Goal: Task Accomplishment & Management: Manage account settings

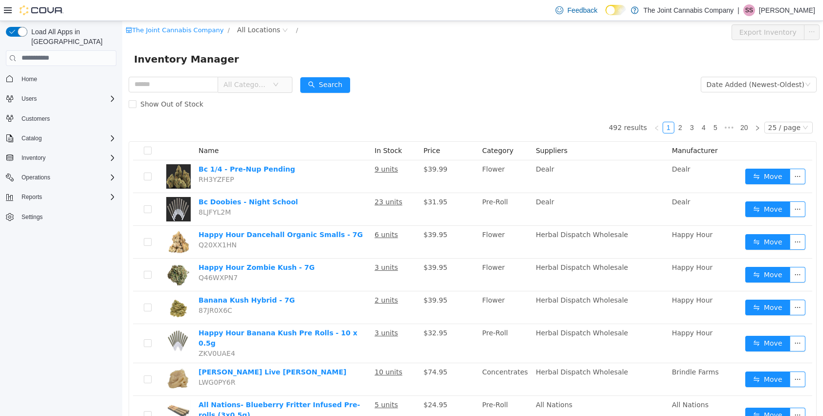
click at [203, 76] on input "text" at bounding box center [174, 84] width 90 height 16
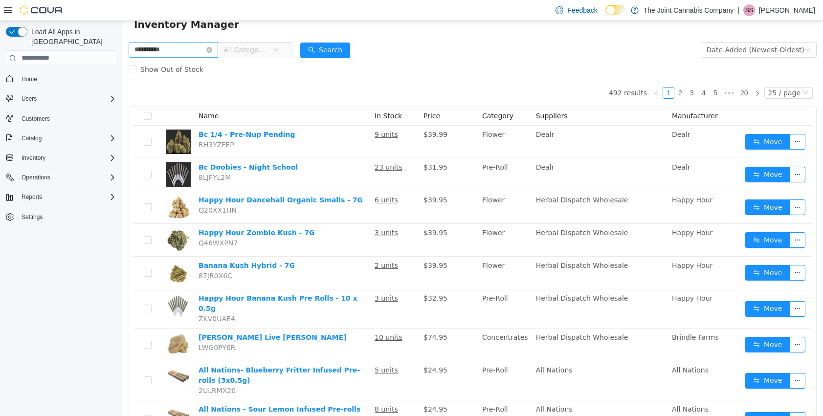
type input "**********"
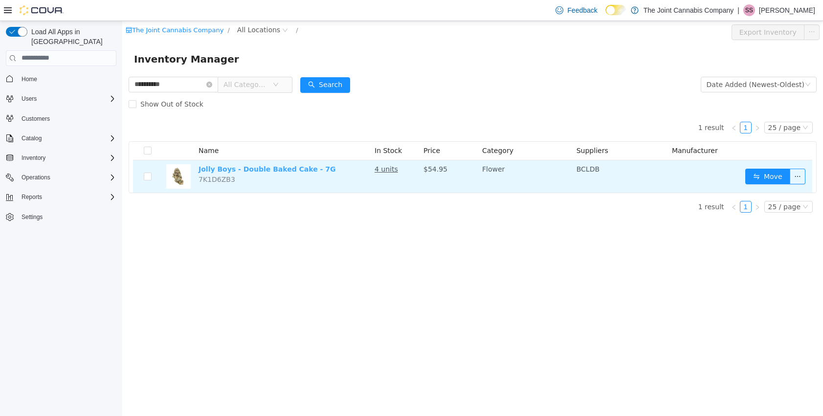
click at [288, 172] on link "Jolly Boys - Double Baked Cake - 7G" at bounding box center [267, 169] width 137 height 8
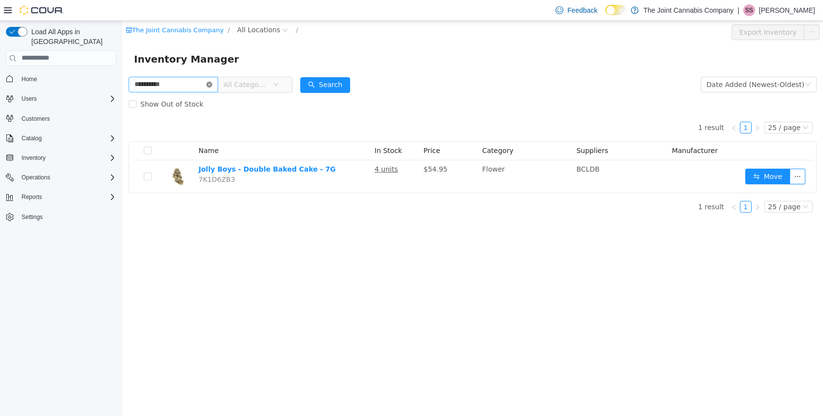
click at [212, 85] on icon "icon: close-circle" at bounding box center [209, 84] width 6 height 6
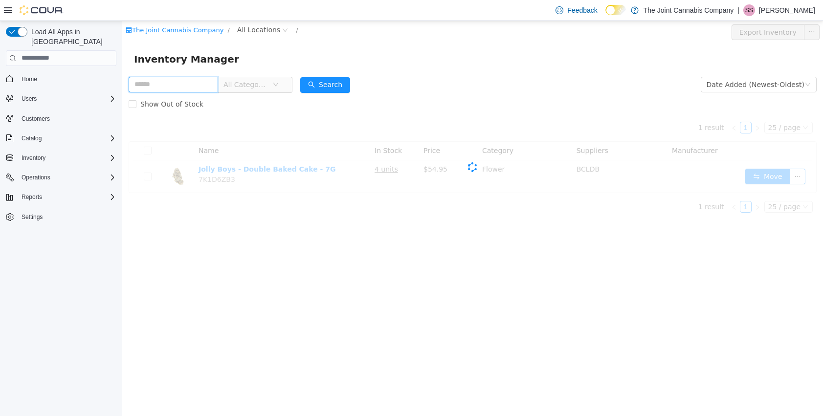
click at [173, 84] on input "text" at bounding box center [174, 84] width 90 height 16
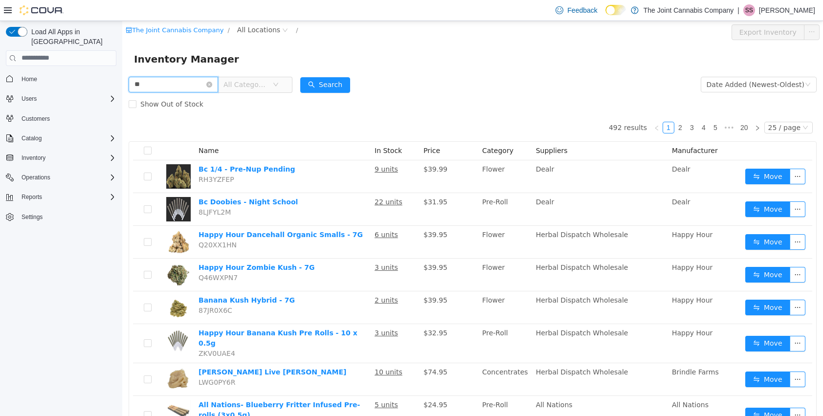
type input "*"
type input "*******"
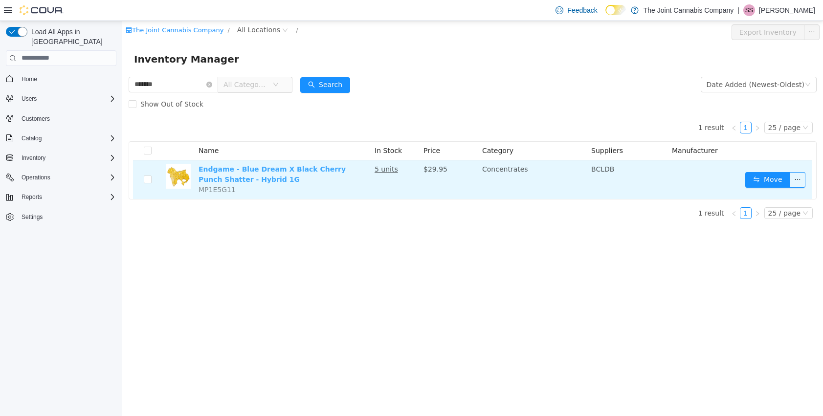
click at [222, 173] on link "Endgame - Blue Dream X Black Cherry Punch Shatter - Hybrid 1G" at bounding box center [272, 174] width 147 height 18
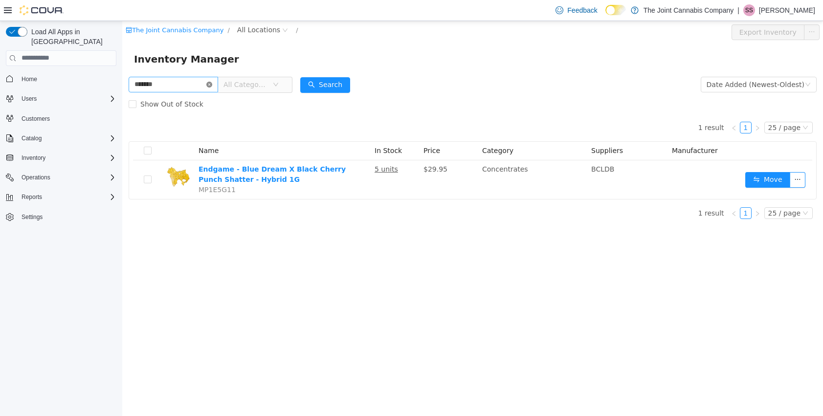
click at [212, 83] on icon "icon: close-circle" at bounding box center [209, 84] width 6 height 6
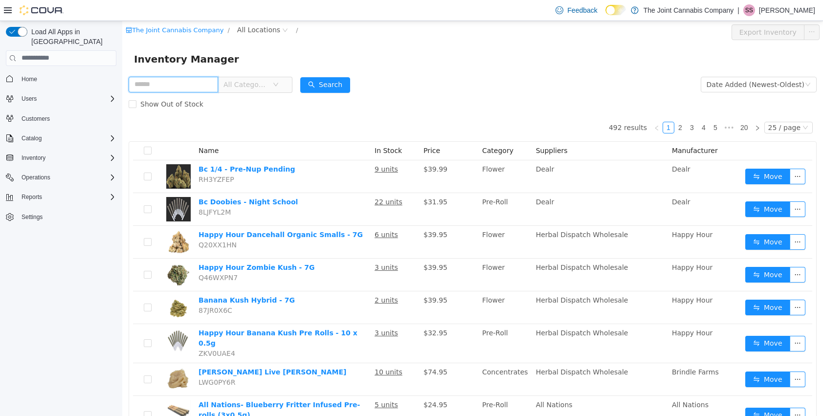
click at [196, 90] on input "text" at bounding box center [174, 84] width 90 height 16
type input "******"
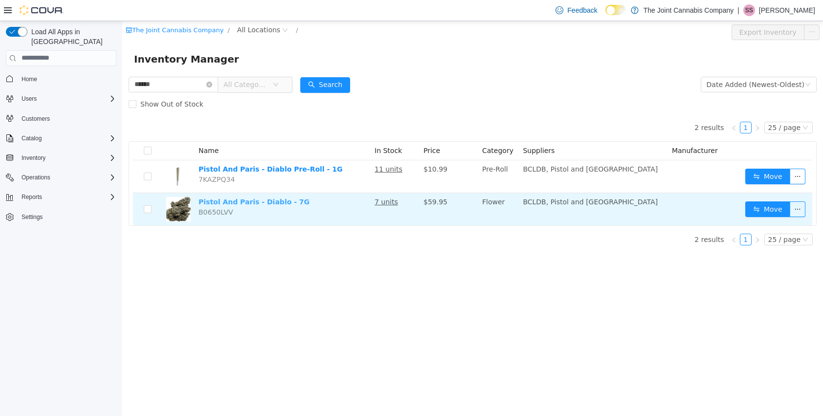
click at [267, 201] on link "Pistol And Paris - Diablo - 7G" at bounding box center [254, 202] width 111 height 8
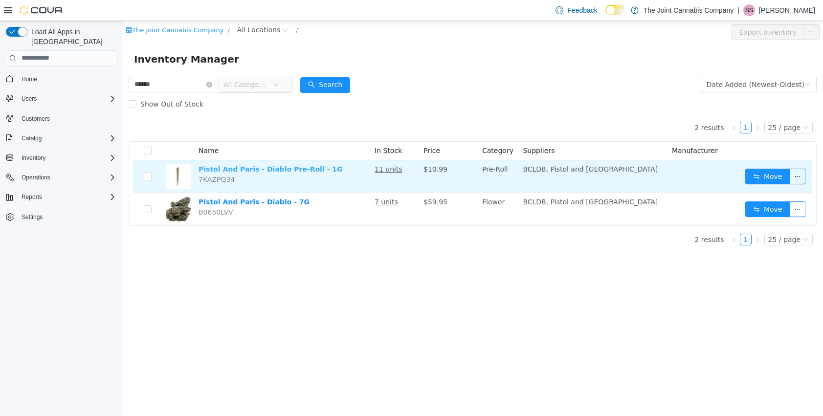
click at [269, 170] on link "Pistol And Paris - Diablo Pre-Roll - 1G" at bounding box center [271, 169] width 144 height 8
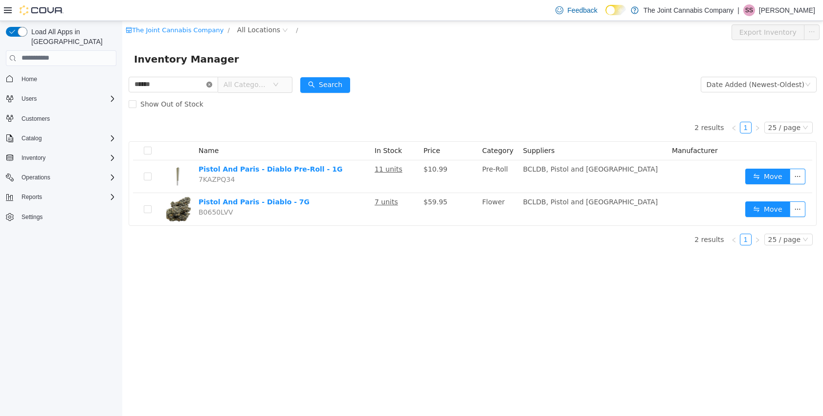
click at [212, 85] on icon "icon: close-circle" at bounding box center [209, 84] width 6 height 6
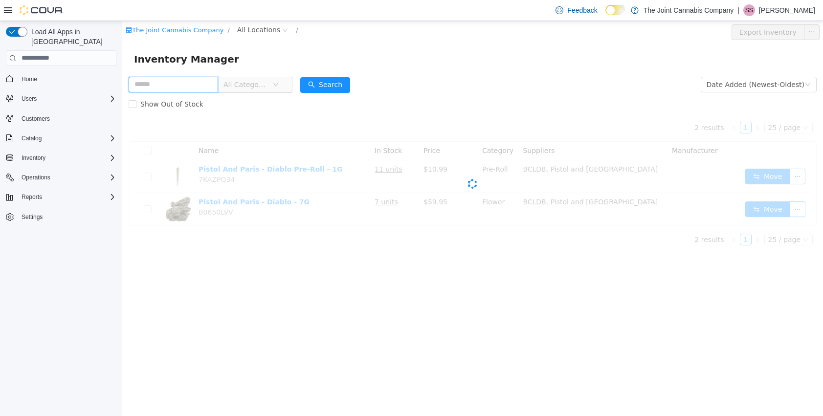
click at [175, 81] on input "text" at bounding box center [174, 84] width 90 height 16
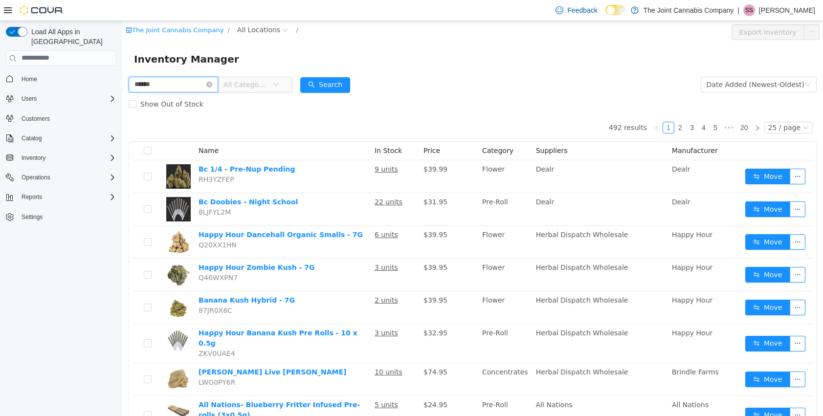
type input "******"
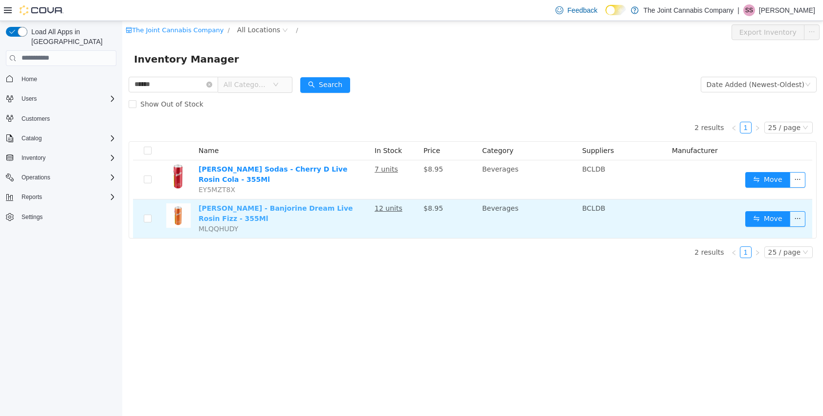
click at [270, 207] on link "Sheesh Hash Sodas - Banjorine Dream Live Rosin Fizz - 355Ml" at bounding box center [276, 213] width 155 height 18
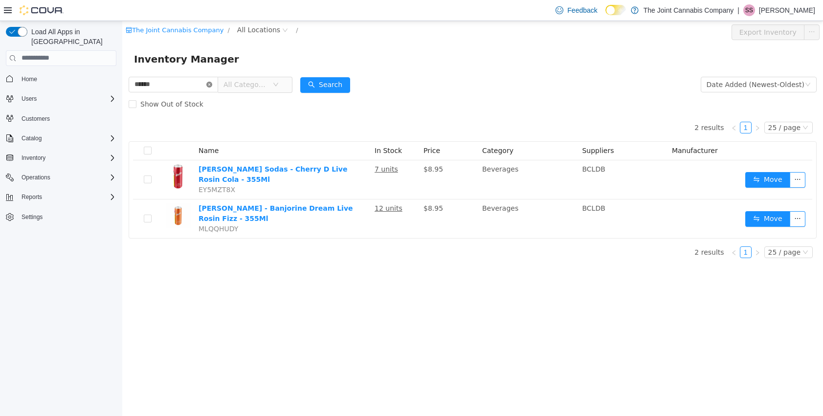
click at [212, 84] on icon "icon: close-circle" at bounding box center [209, 84] width 6 height 6
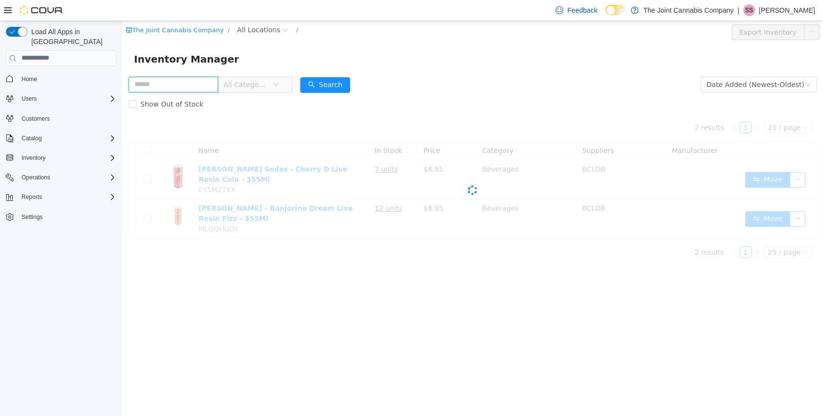
click at [162, 84] on input "text" at bounding box center [174, 84] width 90 height 16
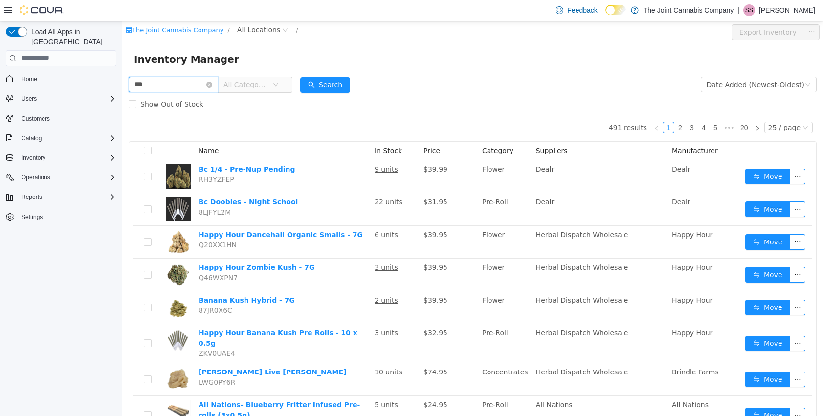
type input "***"
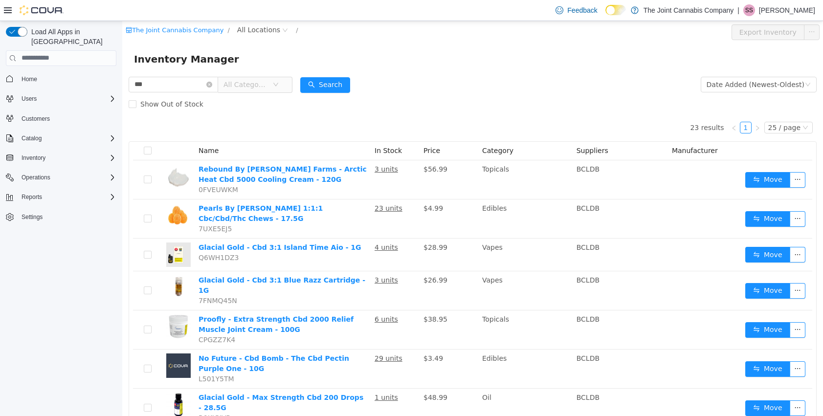
click at [280, 76] on span "All Categories" at bounding box center [255, 84] width 74 height 16
click at [279, 88] on icon "icon: down" at bounding box center [276, 84] width 6 height 7
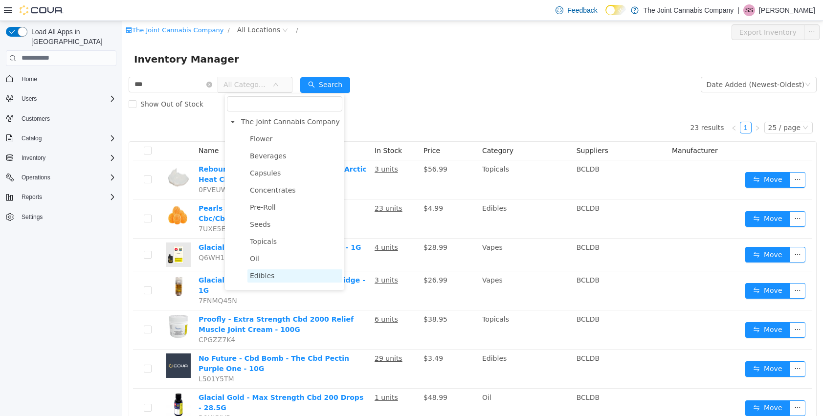
click at [272, 274] on span "Edibles" at bounding box center [262, 275] width 24 height 8
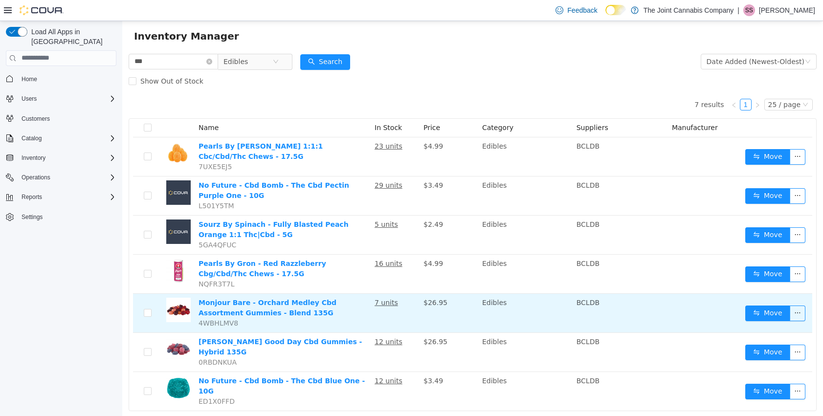
scroll to position [40, 0]
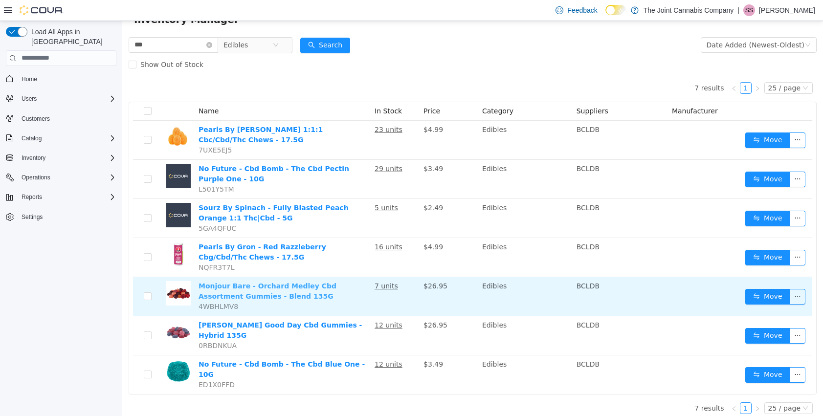
click at [243, 293] on link "Monjour Bare - Orchard Medley Cbd Assortment Gummies - Blend 135G" at bounding box center [268, 291] width 138 height 18
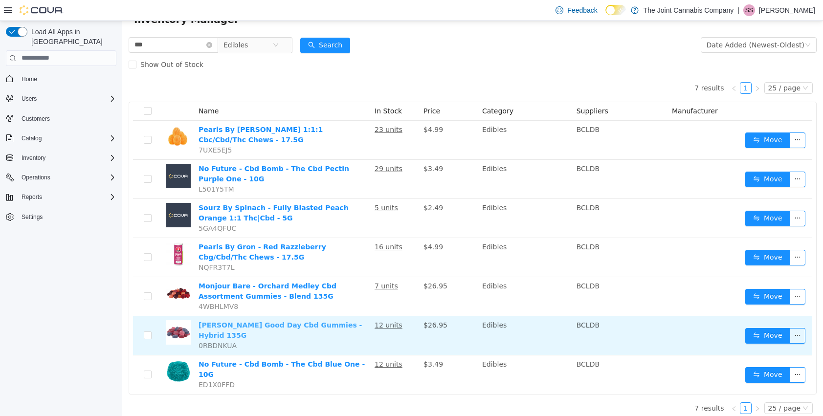
click at [270, 325] on link "[PERSON_NAME] Good Day Cbd Gummies - Hybrid 135G" at bounding box center [280, 330] width 163 height 18
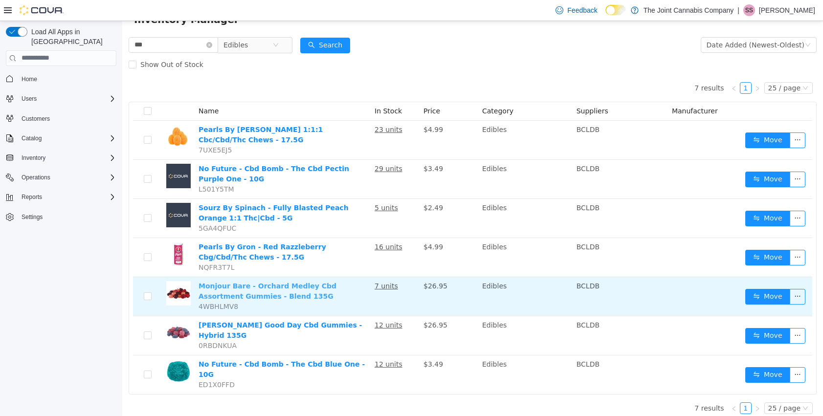
click at [299, 284] on link "Monjour Bare - Orchard Medley Cbd Assortment Gummies - Blend 135G" at bounding box center [268, 291] width 138 height 18
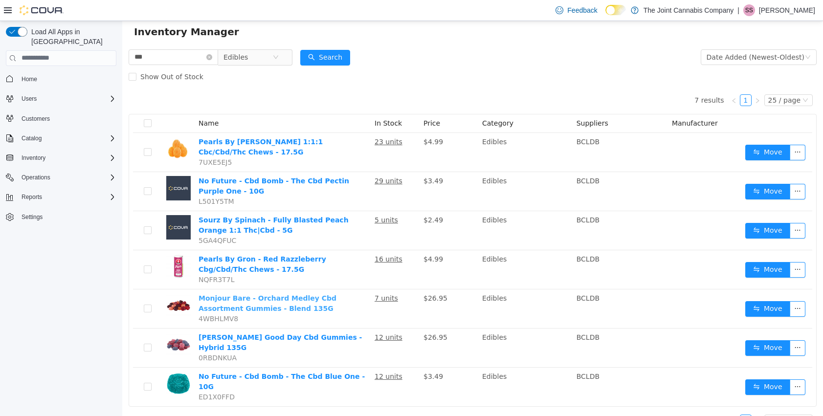
scroll to position [0, 0]
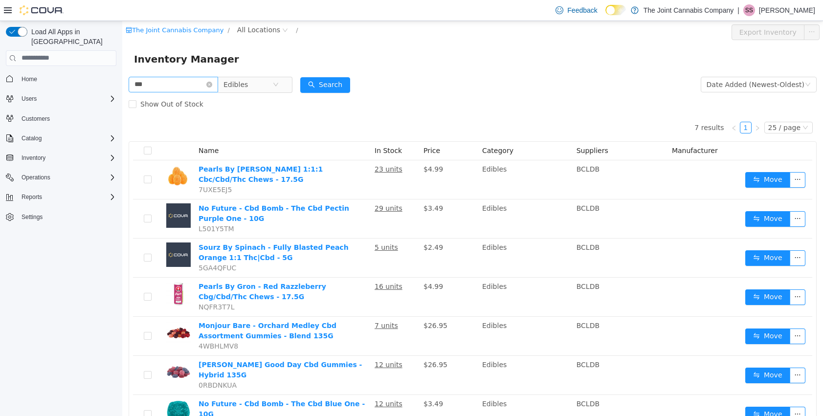
click at [212, 83] on icon "icon: close-circle" at bounding box center [209, 84] width 6 height 6
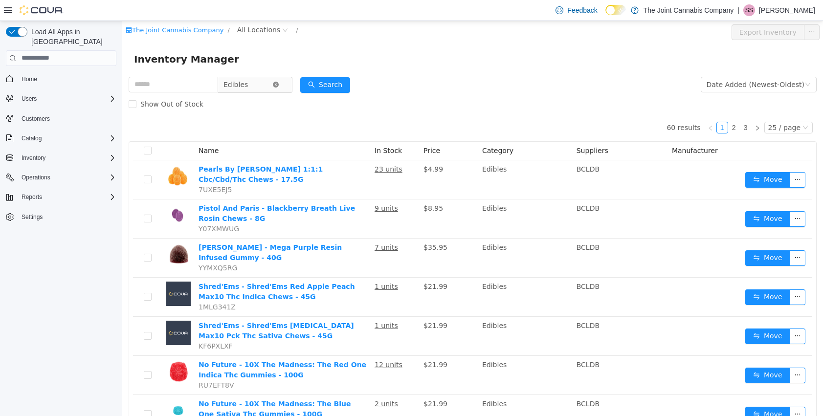
click at [279, 84] on icon "icon: close-circle" at bounding box center [276, 84] width 6 height 6
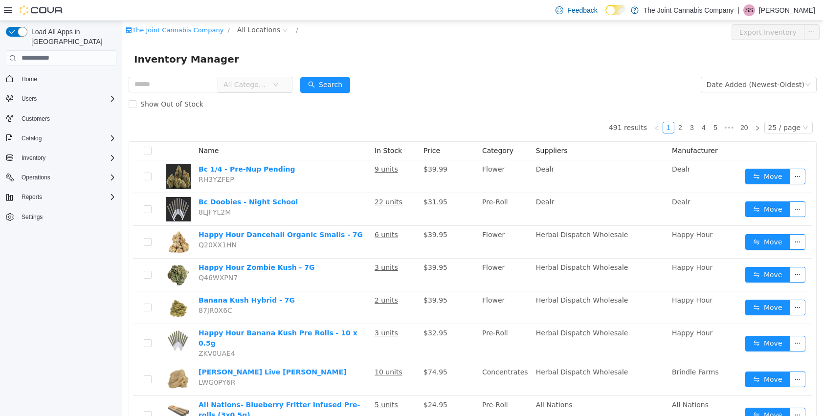
click at [279, 84] on icon "icon: down" at bounding box center [276, 84] width 6 height 6
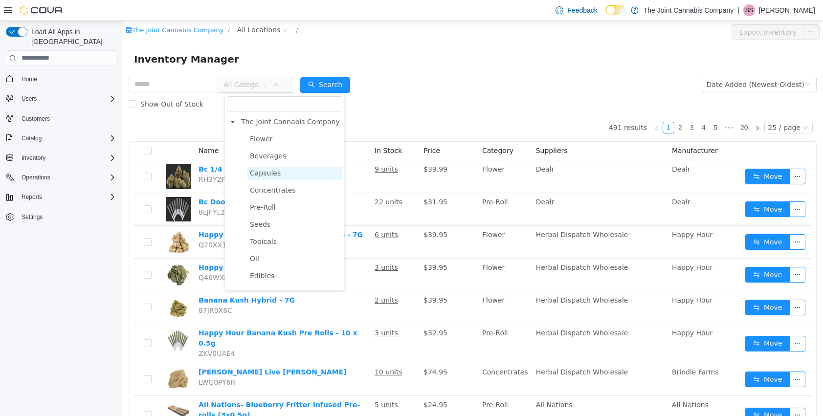
click at [291, 176] on span "Capsules" at bounding box center [294, 172] width 95 height 13
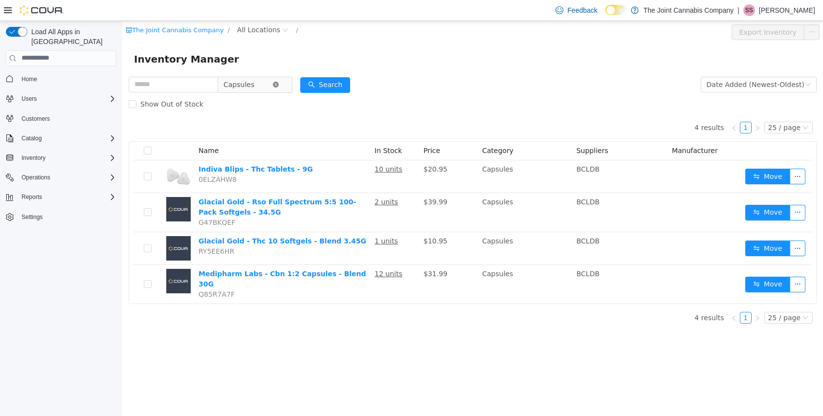
click at [279, 87] on icon "icon: close-circle" at bounding box center [276, 84] width 6 height 6
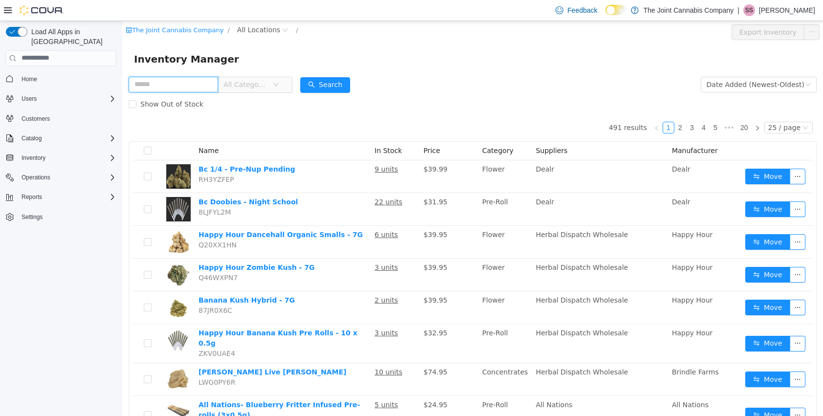
click at [184, 82] on input "text" at bounding box center [174, 84] width 90 height 16
type input "***"
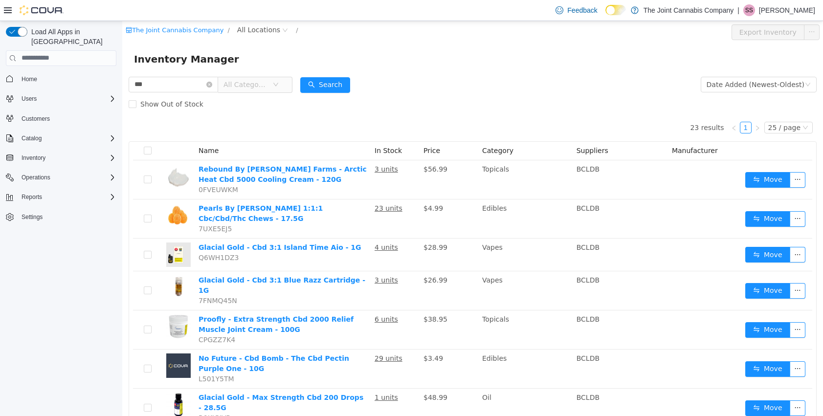
click at [255, 83] on span "All Categories" at bounding box center [246, 84] width 45 height 10
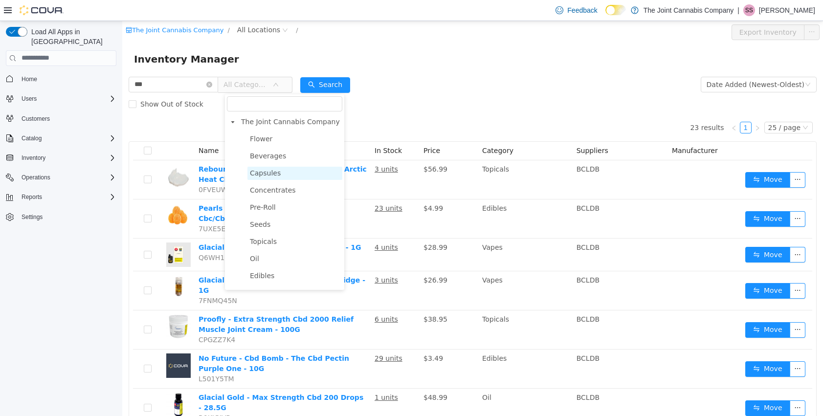
click at [269, 173] on span "Capsules" at bounding box center [265, 173] width 31 height 8
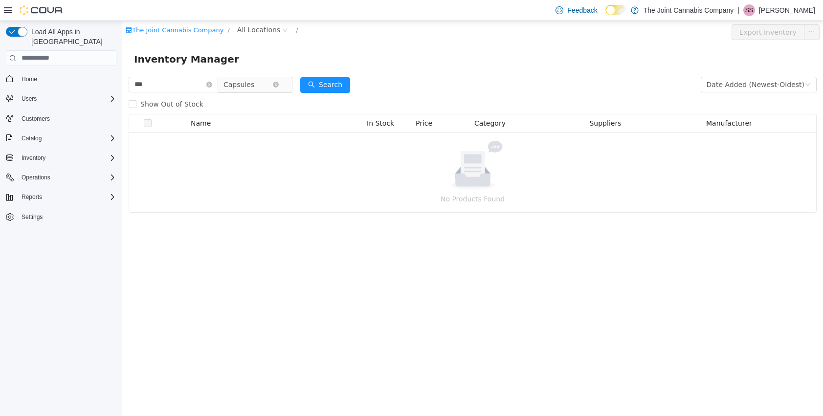
click at [266, 87] on span "Capsules" at bounding box center [248, 84] width 49 height 15
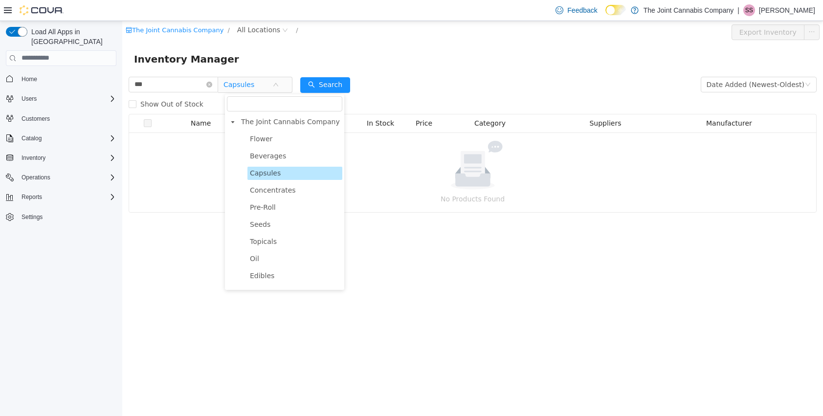
click at [267, 276] on span "Edibles" at bounding box center [262, 275] width 24 height 8
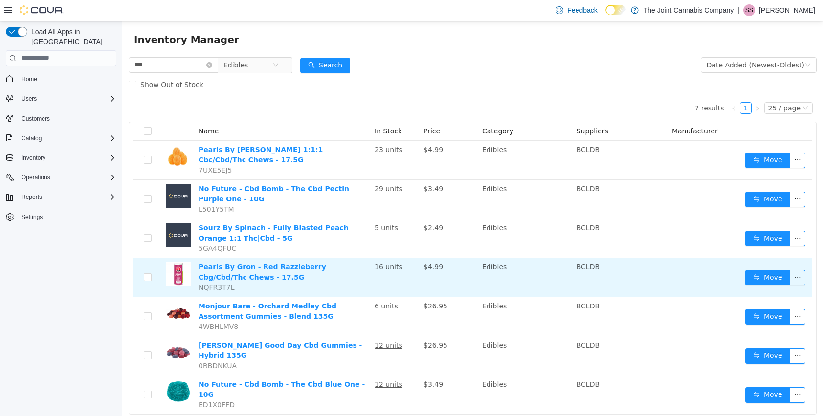
scroll to position [22, 0]
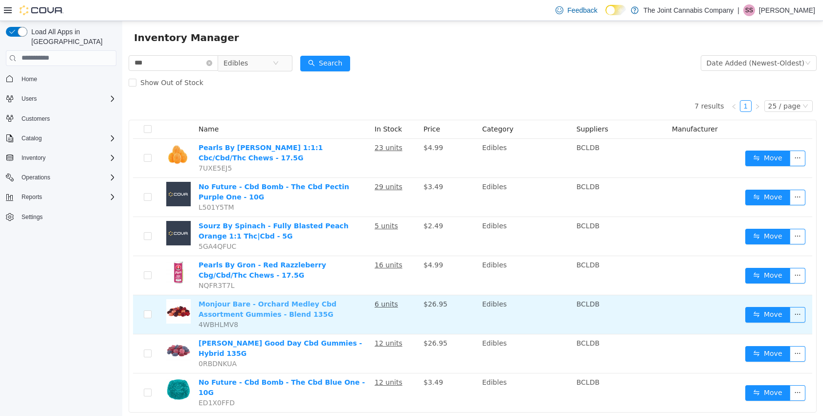
click at [316, 305] on link "Monjour Bare - Orchard Medley Cbd Assortment Gummies - Blend 135G" at bounding box center [268, 309] width 138 height 18
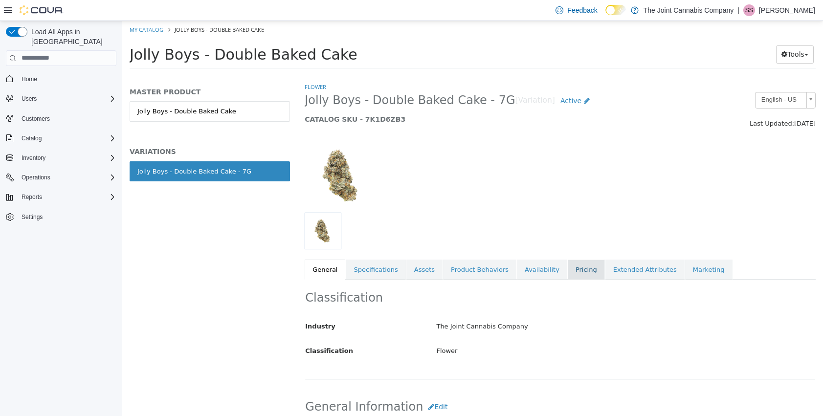
click at [574, 271] on link "Pricing" at bounding box center [586, 269] width 37 height 21
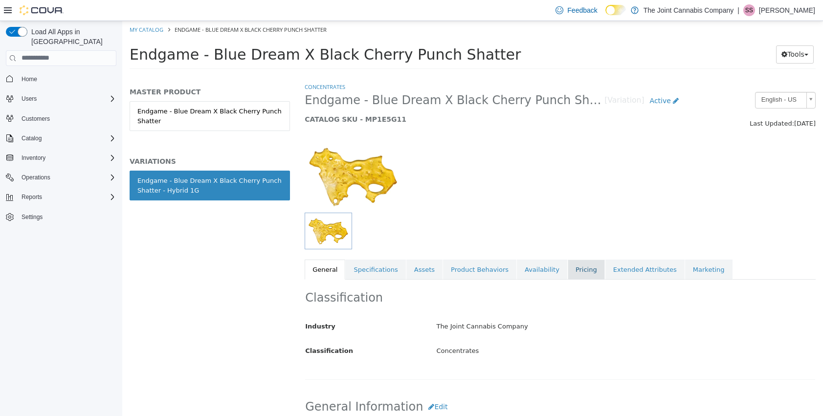
click at [580, 268] on link "Pricing" at bounding box center [586, 269] width 37 height 21
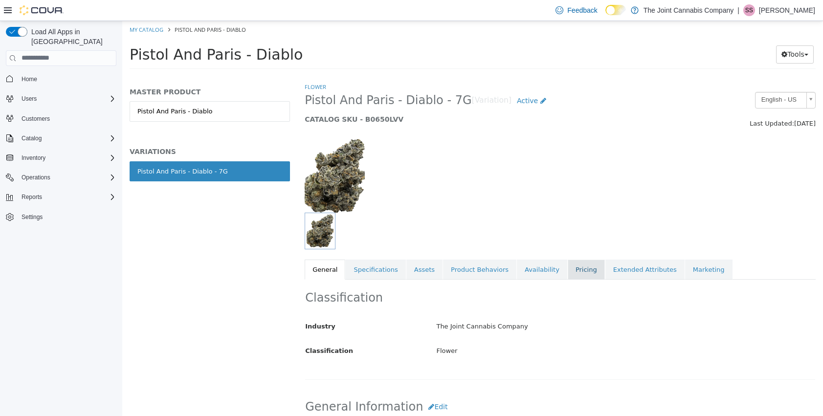
click at [571, 274] on link "Pricing" at bounding box center [586, 269] width 37 height 21
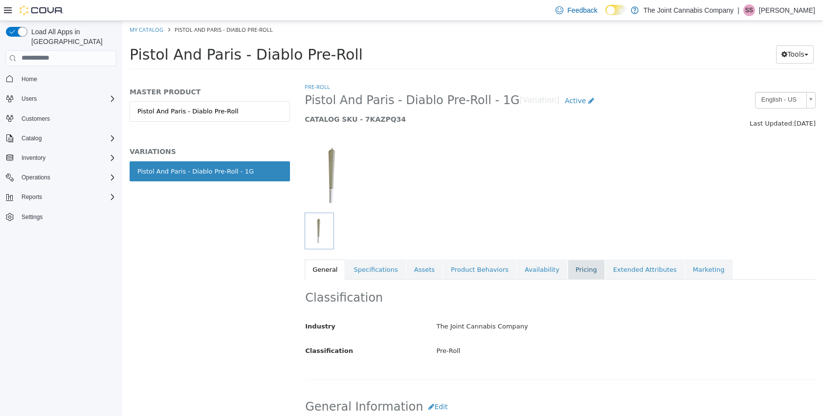
click at [568, 265] on link "Pricing" at bounding box center [586, 269] width 37 height 21
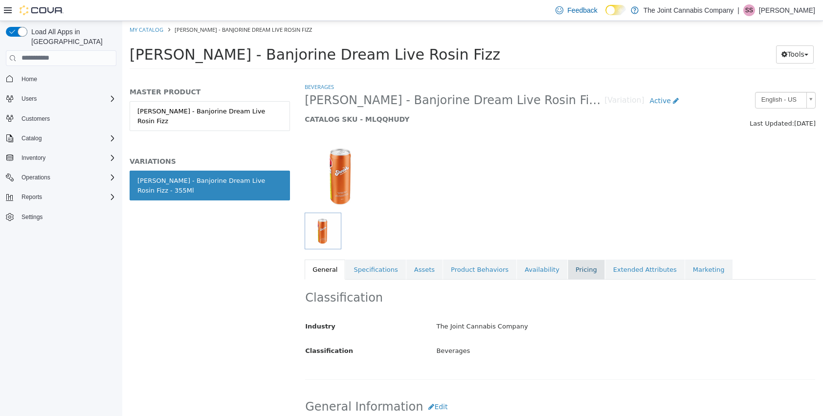
click at [568, 276] on link "Pricing" at bounding box center [586, 269] width 37 height 21
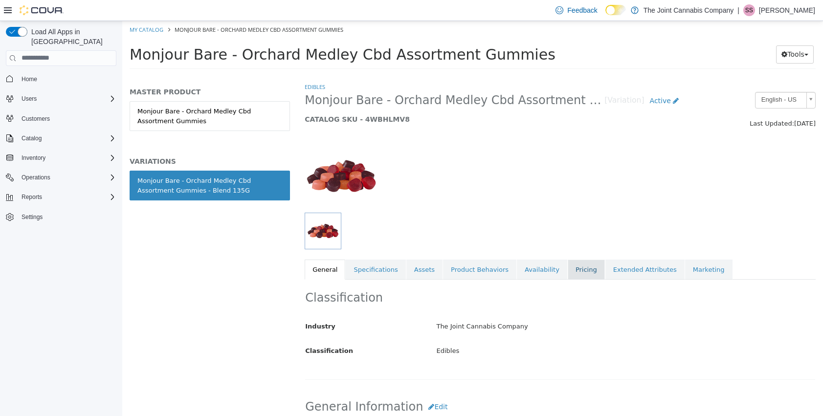
click at [573, 275] on link "Pricing" at bounding box center [586, 269] width 37 height 21
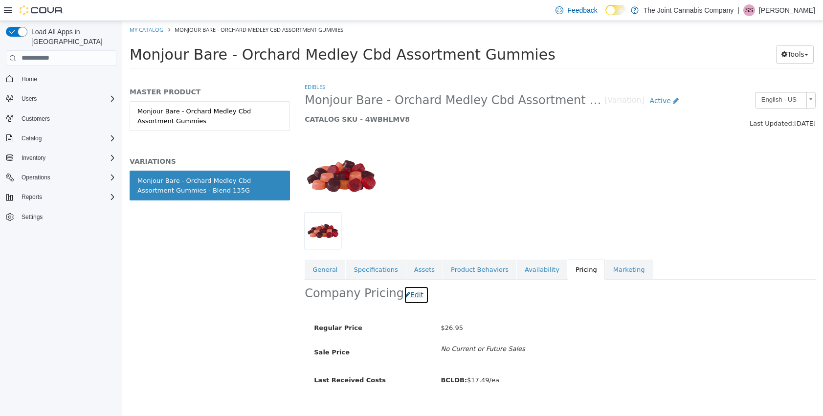
click at [405, 296] on button "Edit" at bounding box center [416, 295] width 25 height 18
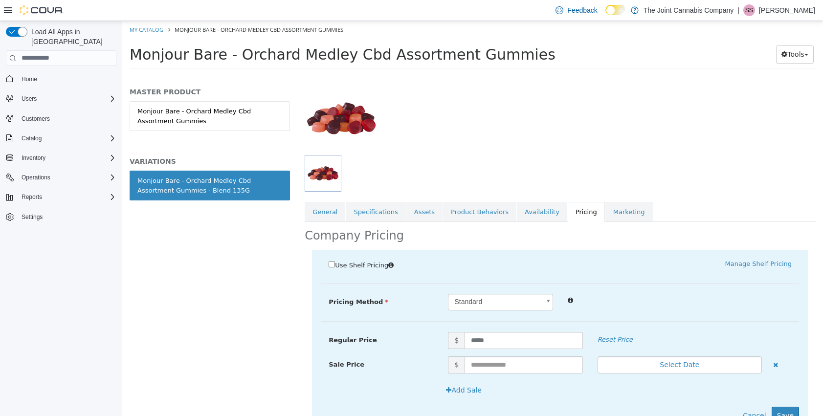
scroll to position [82, 0]
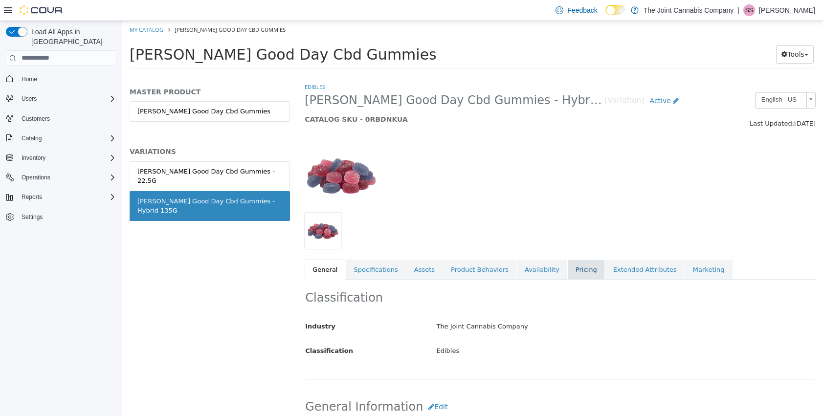
click at [568, 271] on link "Pricing" at bounding box center [586, 269] width 37 height 21
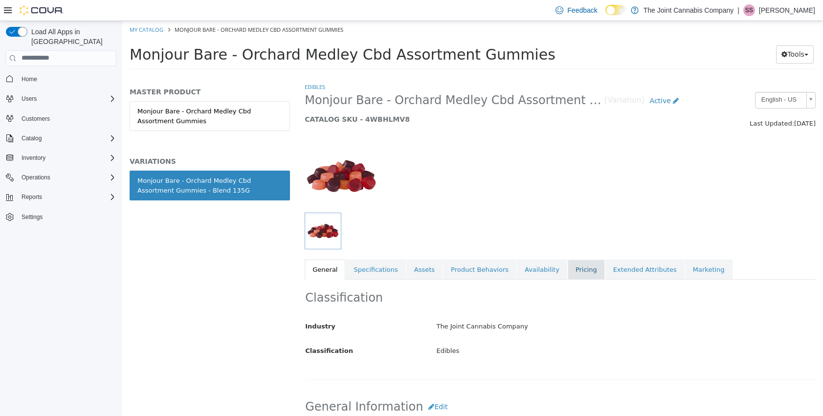
click at [578, 269] on link "Pricing" at bounding box center [586, 269] width 37 height 21
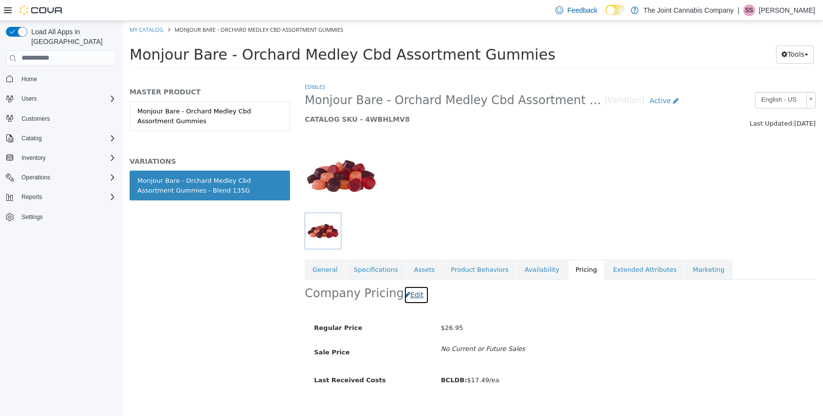
click at [404, 291] on button "Edit" at bounding box center [416, 295] width 25 height 18
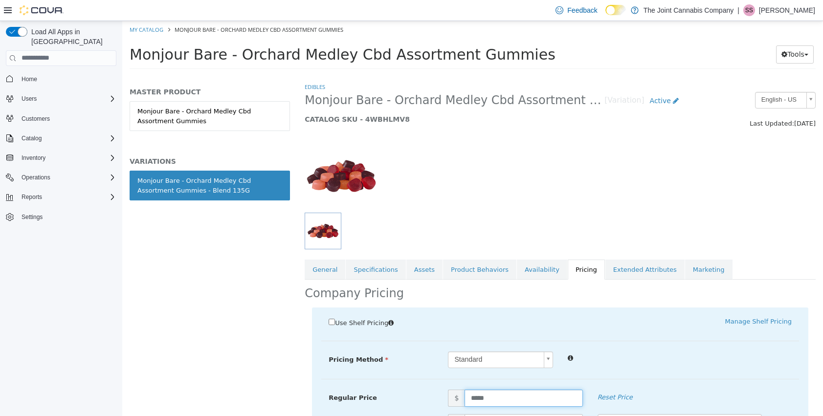
click at [477, 398] on input "*****" at bounding box center [524, 397] width 118 height 17
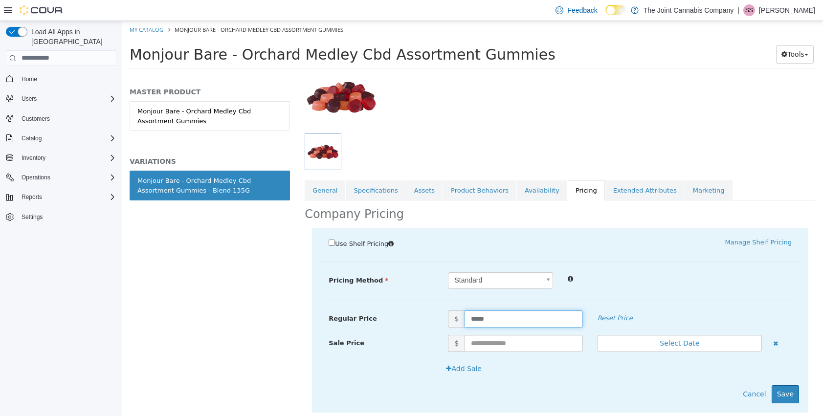
scroll to position [102, 0]
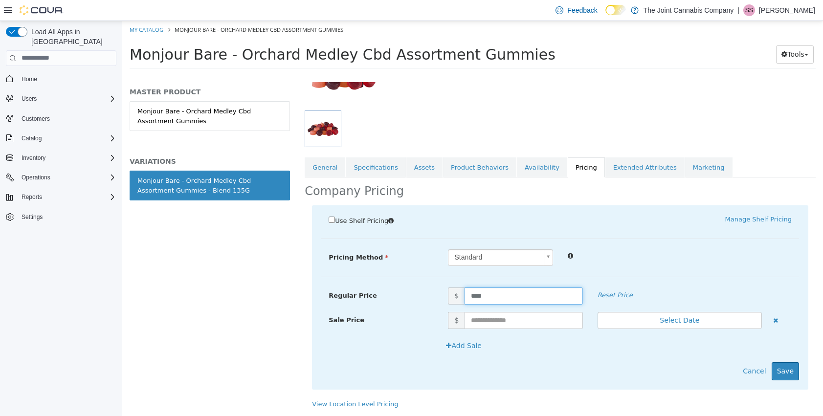
type input "*****"
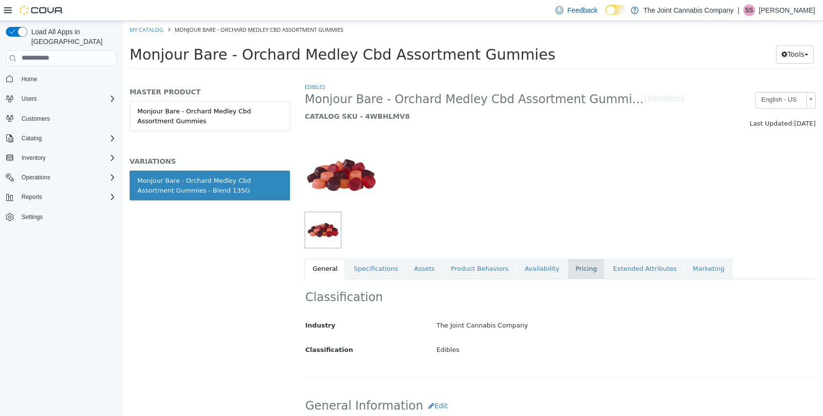
click at [568, 268] on link "Pricing" at bounding box center [586, 268] width 37 height 21
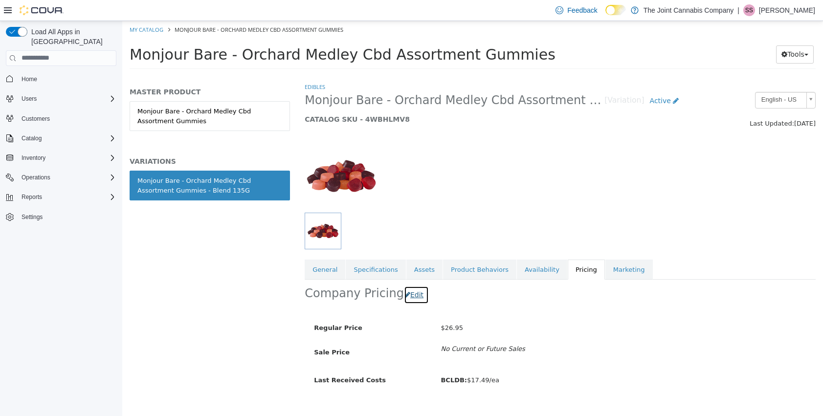
click at [410, 297] on button "Edit" at bounding box center [416, 295] width 25 height 18
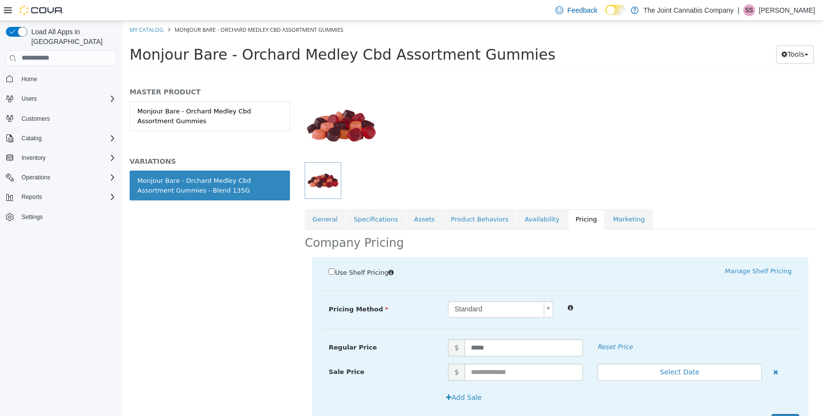
scroll to position [59, 0]
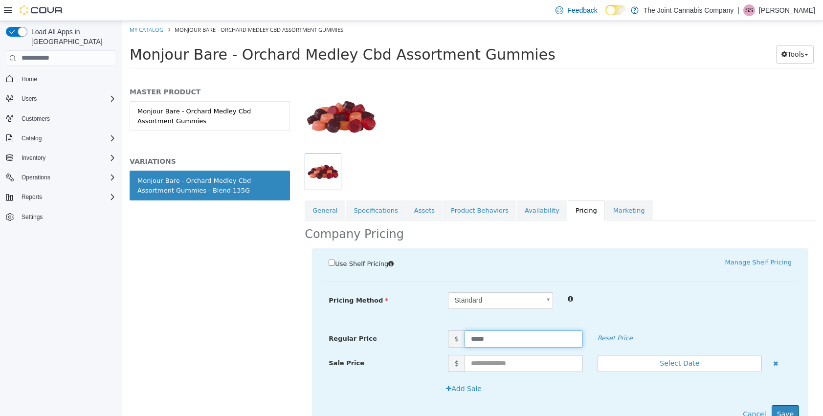
click at [476, 339] on input "*****" at bounding box center [524, 338] width 118 height 17
type input "*****"
click at [772, 408] on button "Save" at bounding box center [785, 414] width 27 height 18
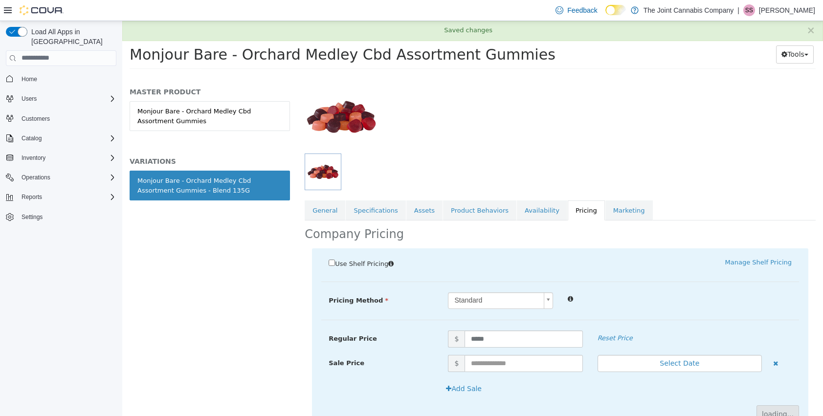
scroll to position [16, 0]
